Goal: Use online tool/utility: Utilize a website feature to perform a specific function

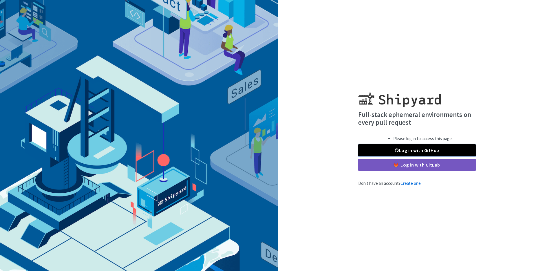
click at [407, 150] on link "Log in with GitHub" at bounding box center [417, 150] width 118 height 12
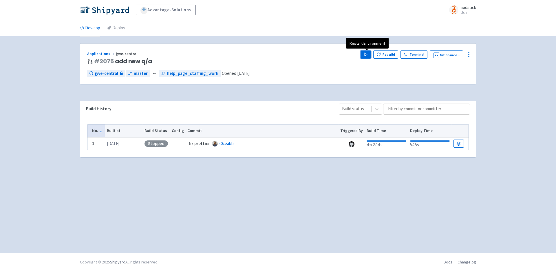
click at [365, 55] on icon "button" at bounding box center [366, 54] width 4 height 4
click at [507, 63] on div "Advantage-Solutions aodstick User Profile Sign out Develop Deploy #" at bounding box center [278, 126] width 556 height 253
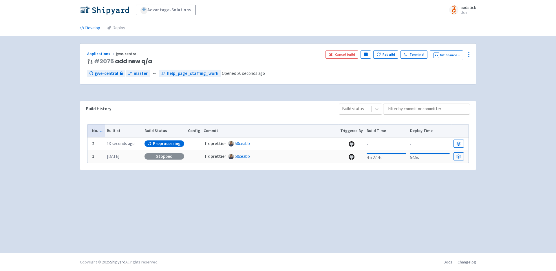
click at [515, 95] on div "Advantage-Solutions aodstick User Profile Sign out Develop Deploy #" at bounding box center [278, 126] width 556 height 253
click at [510, 80] on div "Advantage-Solutions aodstick User Profile Sign out Develop Deploy #" at bounding box center [278, 126] width 556 height 253
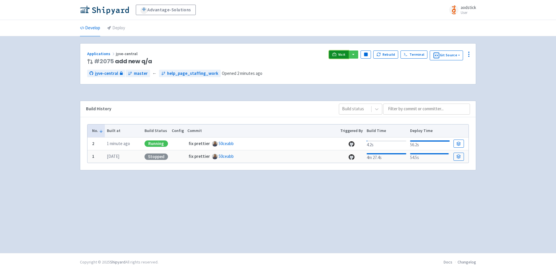
click at [341, 54] on span "Visit" at bounding box center [342, 54] width 8 height 5
